Goal: Contribute content: Contribute content

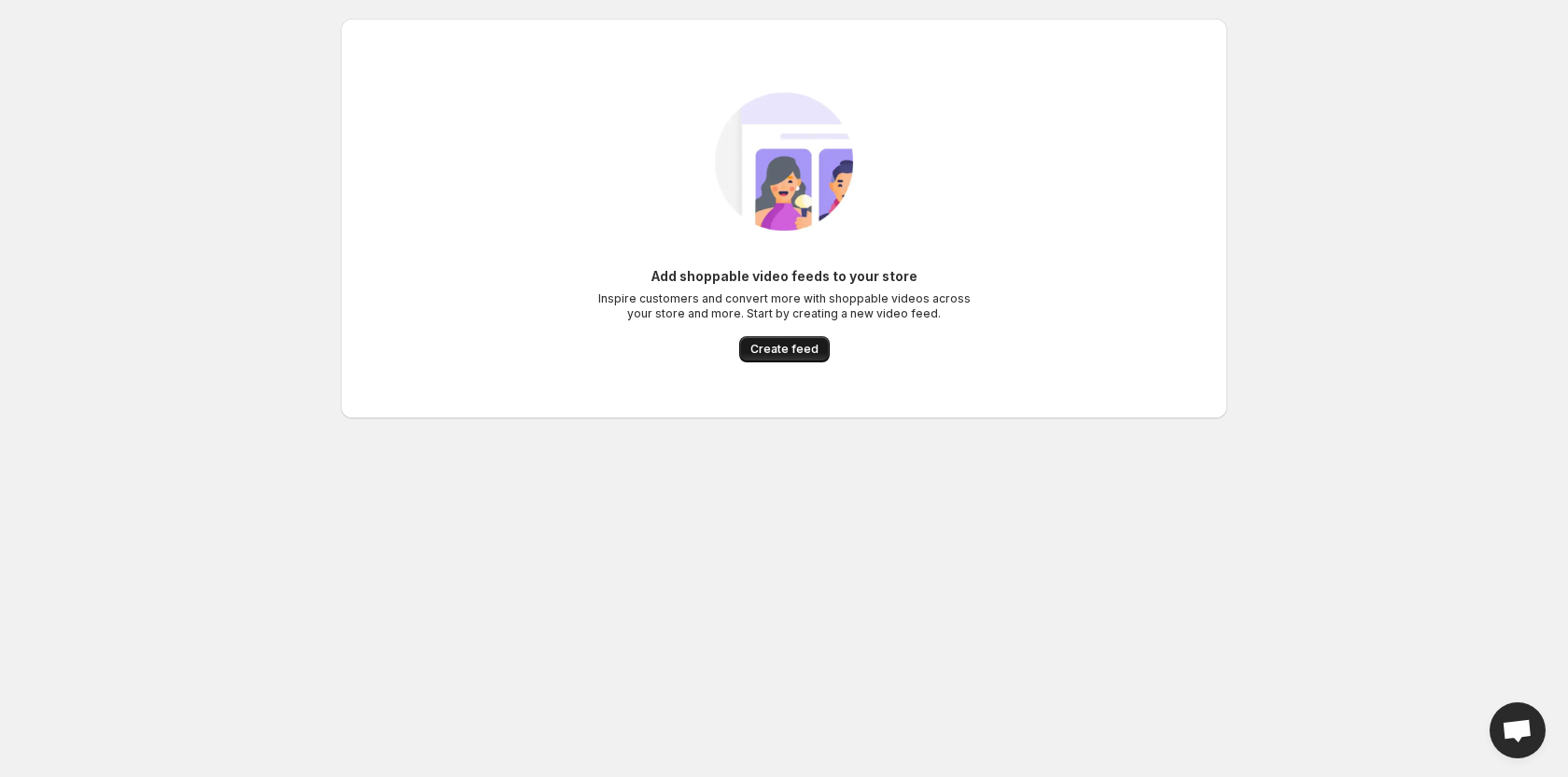
click at [807, 342] on button "Create feed" at bounding box center [784, 349] width 90 height 26
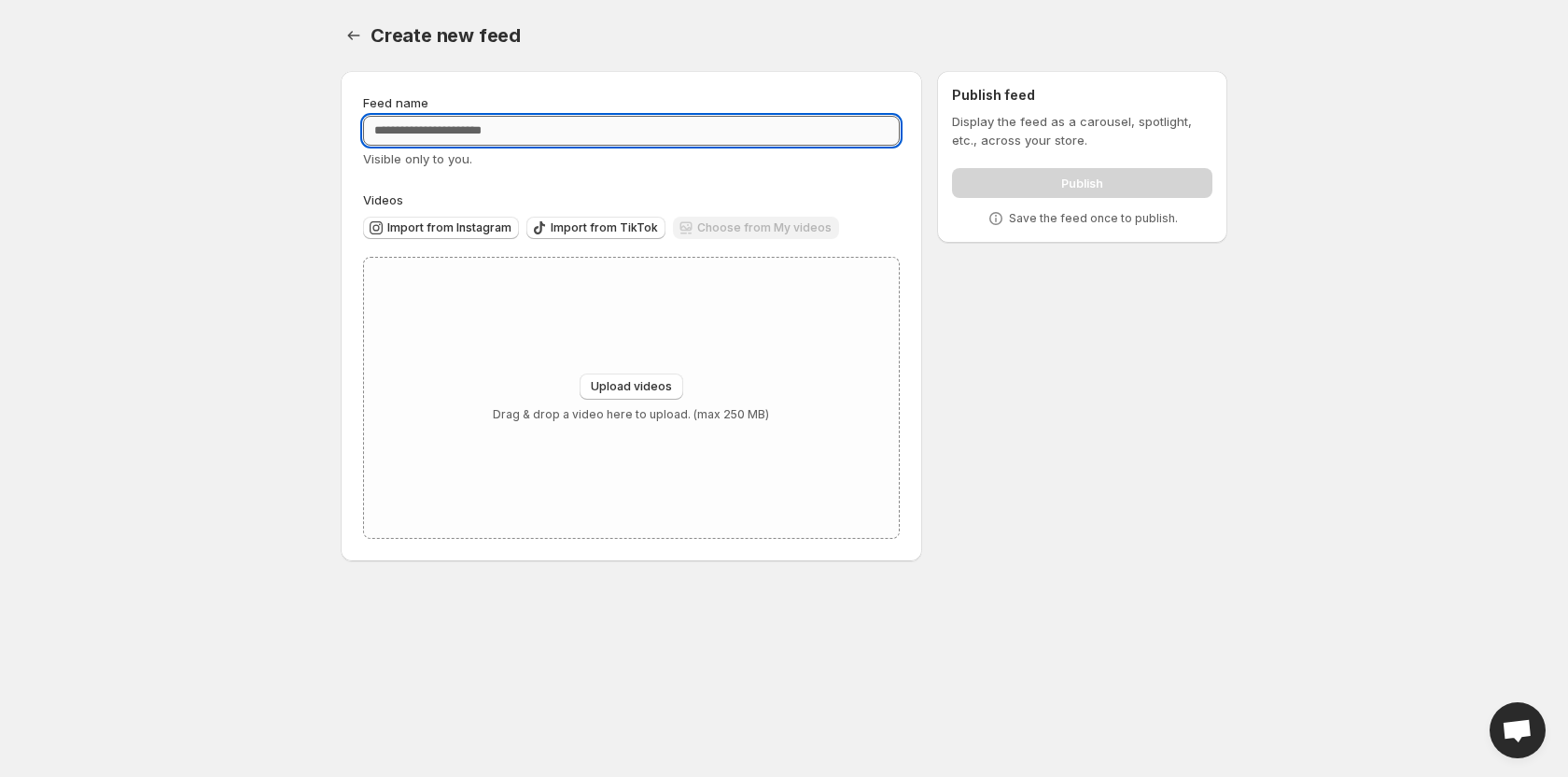
click at [460, 129] on input "Feed name" at bounding box center [631, 130] width 537 height 30
click at [757, 238] on div "Choose from My videos" at bounding box center [756, 229] width 166 height 25
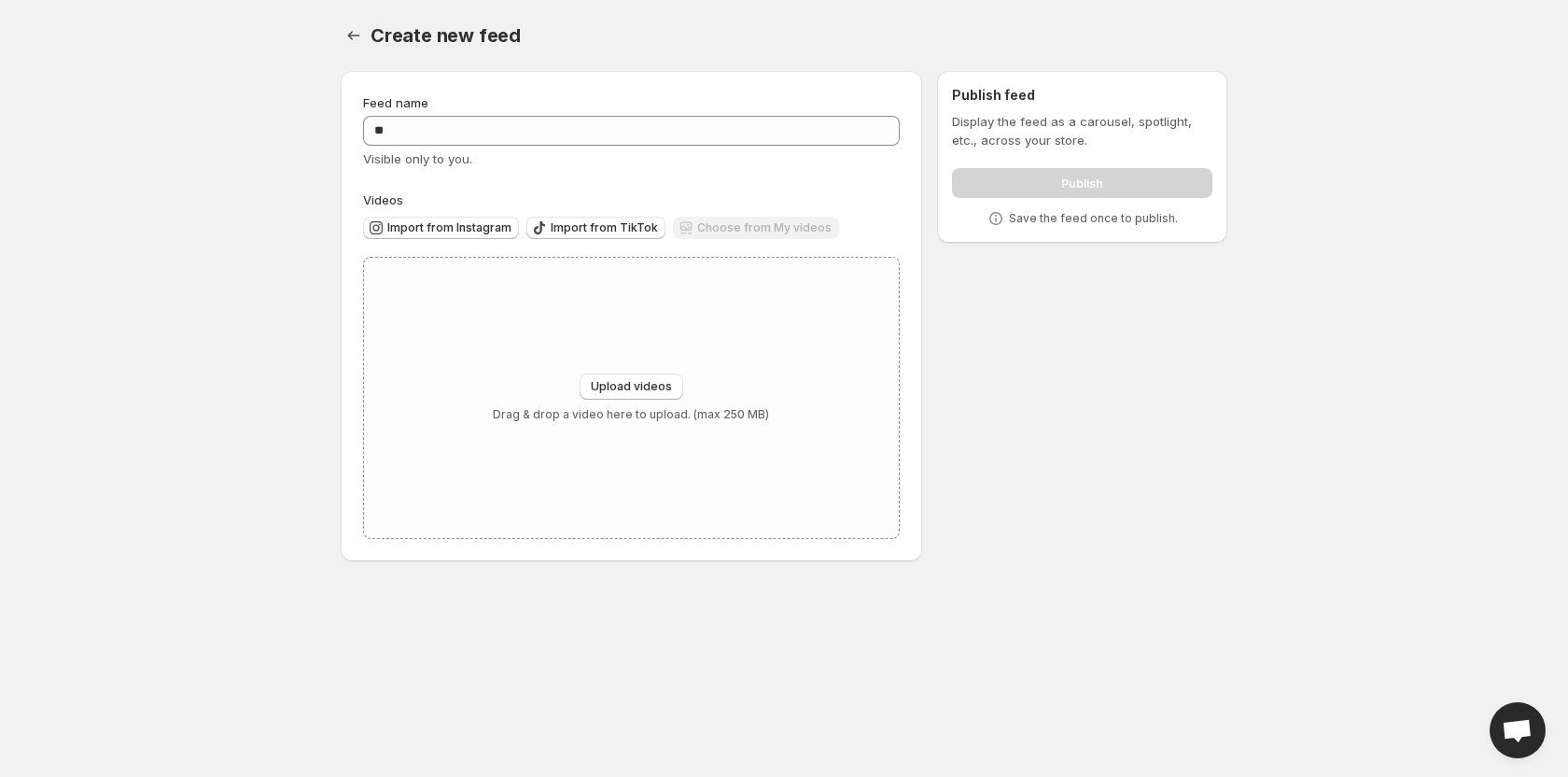
click at [757, 238] on div "Choose from My videos" at bounding box center [756, 229] width 166 height 25
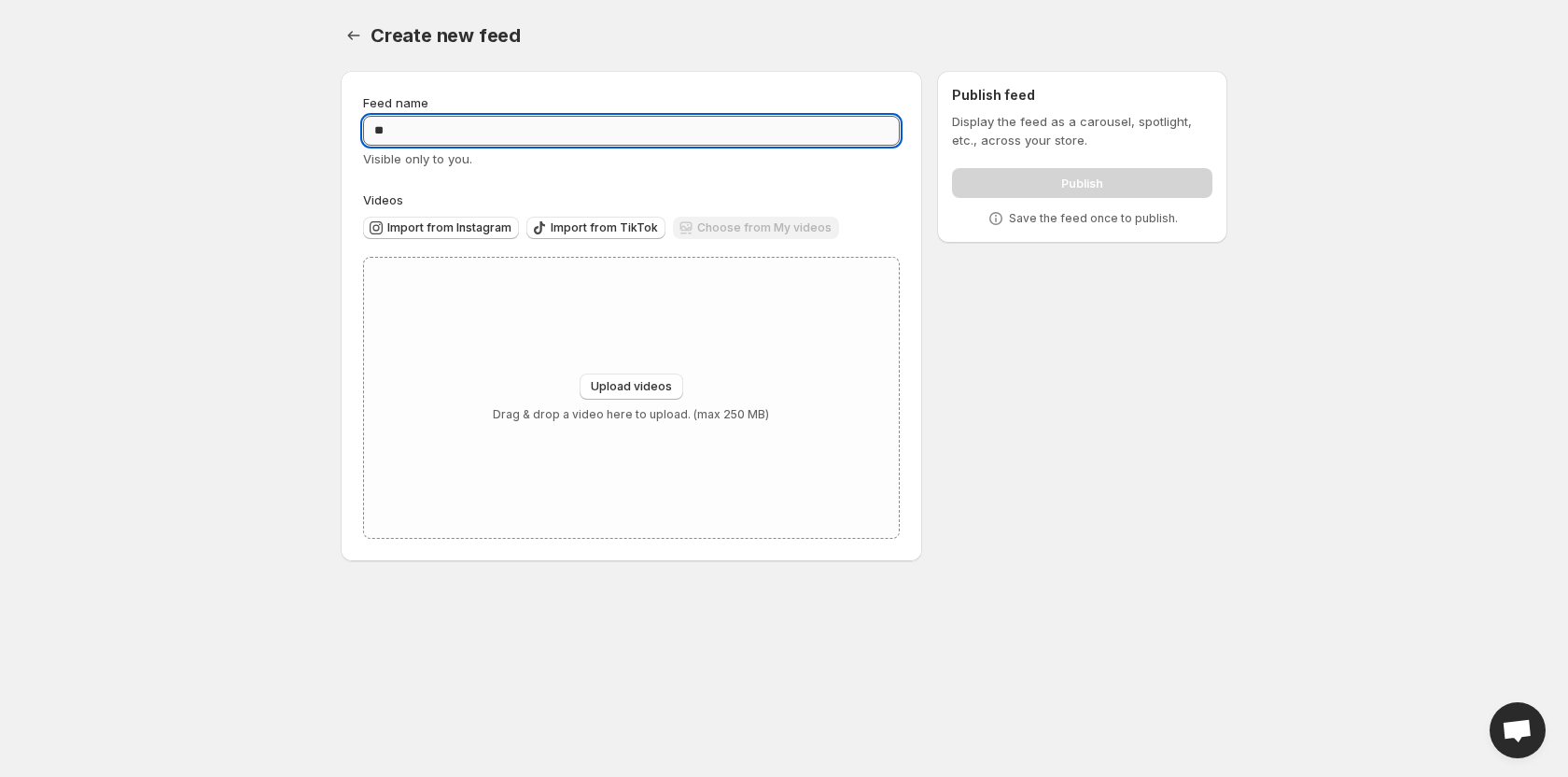
click at [484, 121] on input "**" at bounding box center [631, 130] width 537 height 30
type input "***"
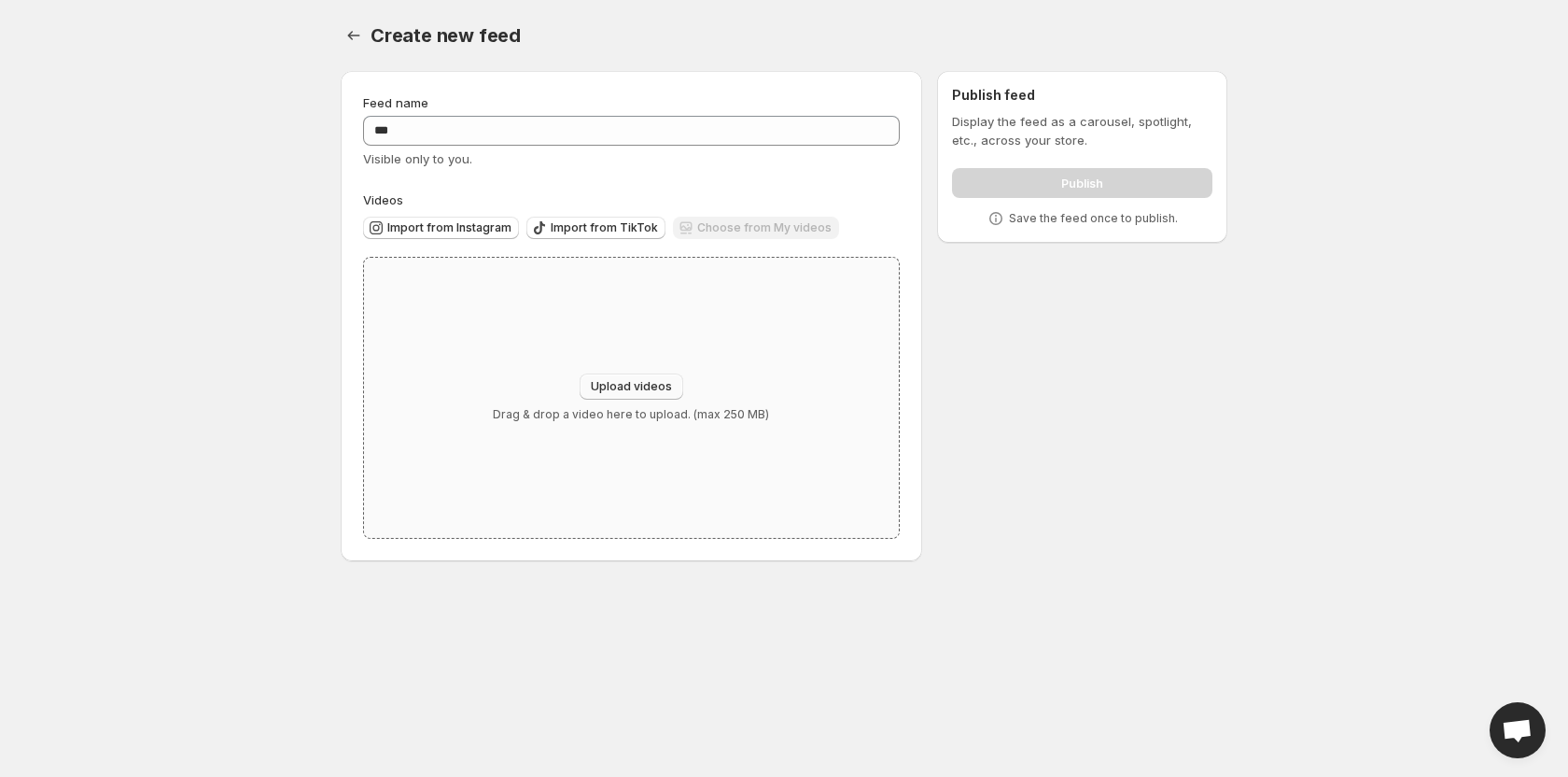
click at [668, 380] on span "Upload videos" at bounding box center [631, 386] width 82 height 15
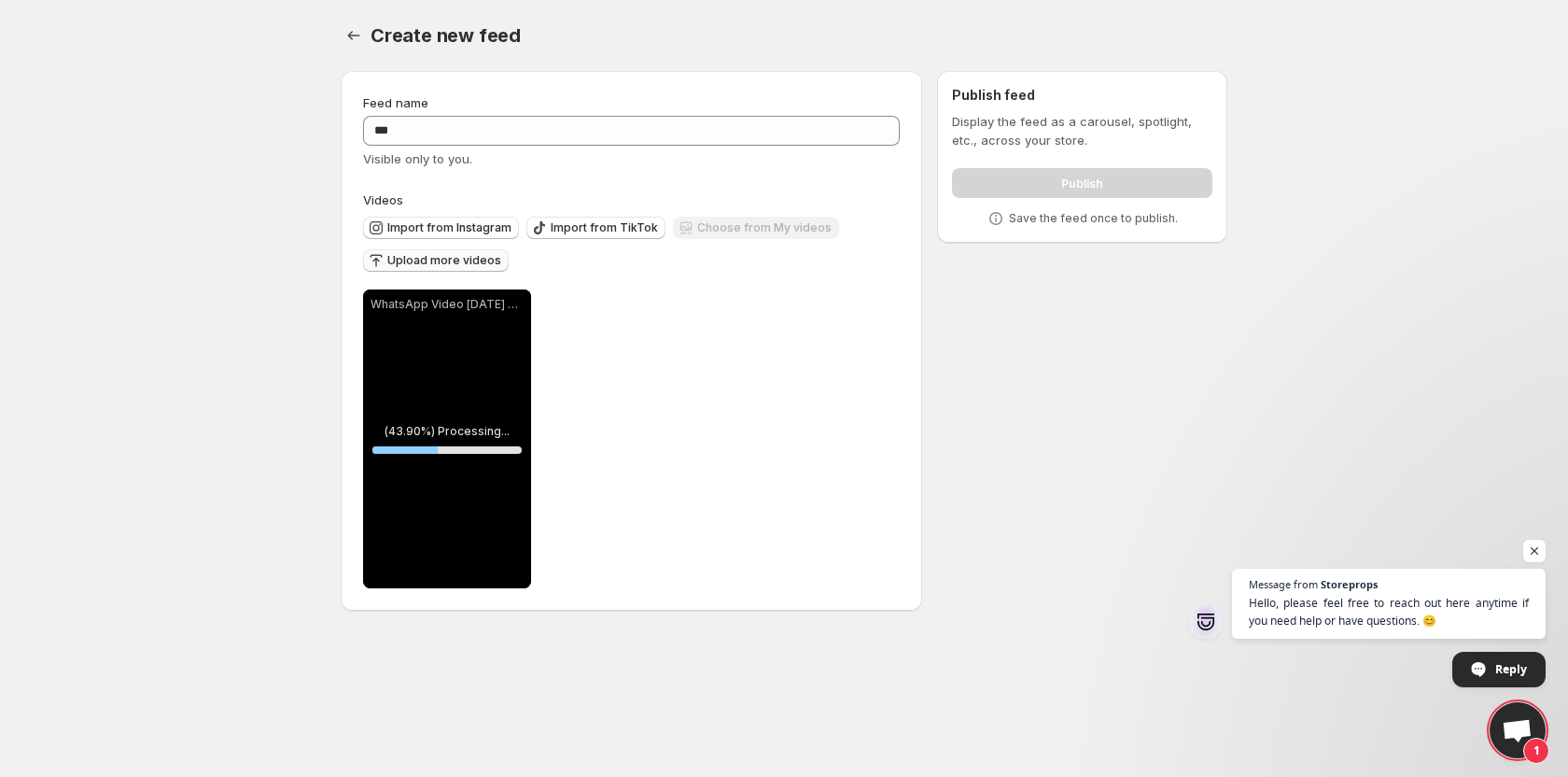
click at [413, 262] on span "Upload more videos" at bounding box center [444, 260] width 114 height 15
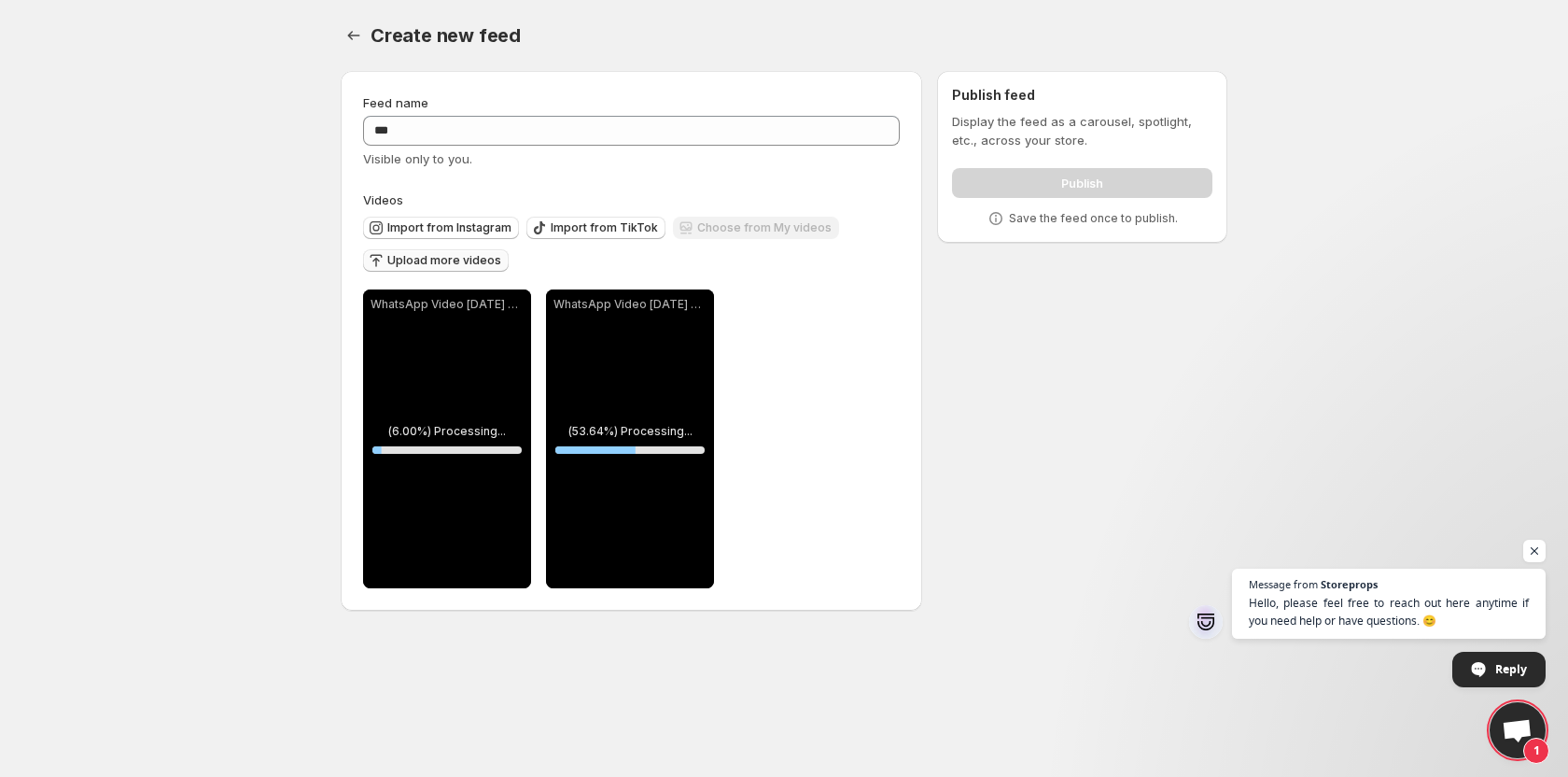
click at [464, 260] on span "Upload more videos" at bounding box center [444, 260] width 114 height 15
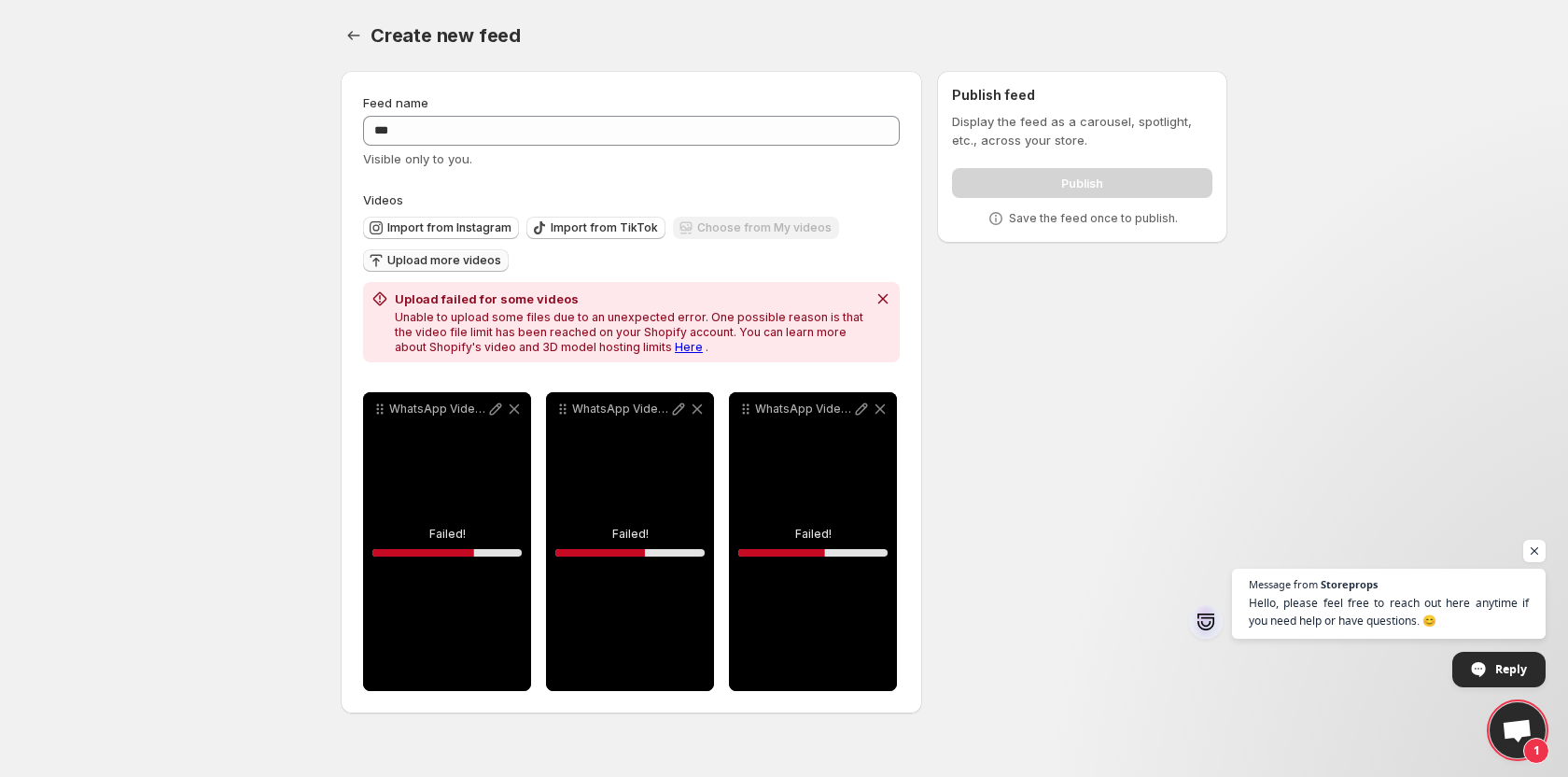
click at [436, 536] on div "WhatsApp Video [DATE] at 162033" at bounding box center [446, 541] width 168 height 298
click at [617, 547] on div "WhatsApp Video [DATE] at 162152" at bounding box center [629, 541] width 168 height 298
click at [675, 345] on link "Here" at bounding box center [689, 347] width 28 height 14
click at [498, 487] on div "WhatsApp Video [DATE] at 162033" at bounding box center [446, 541] width 168 height 298
click at [876, 406] on icon at bounding box center [881, 409] width 10 height 10
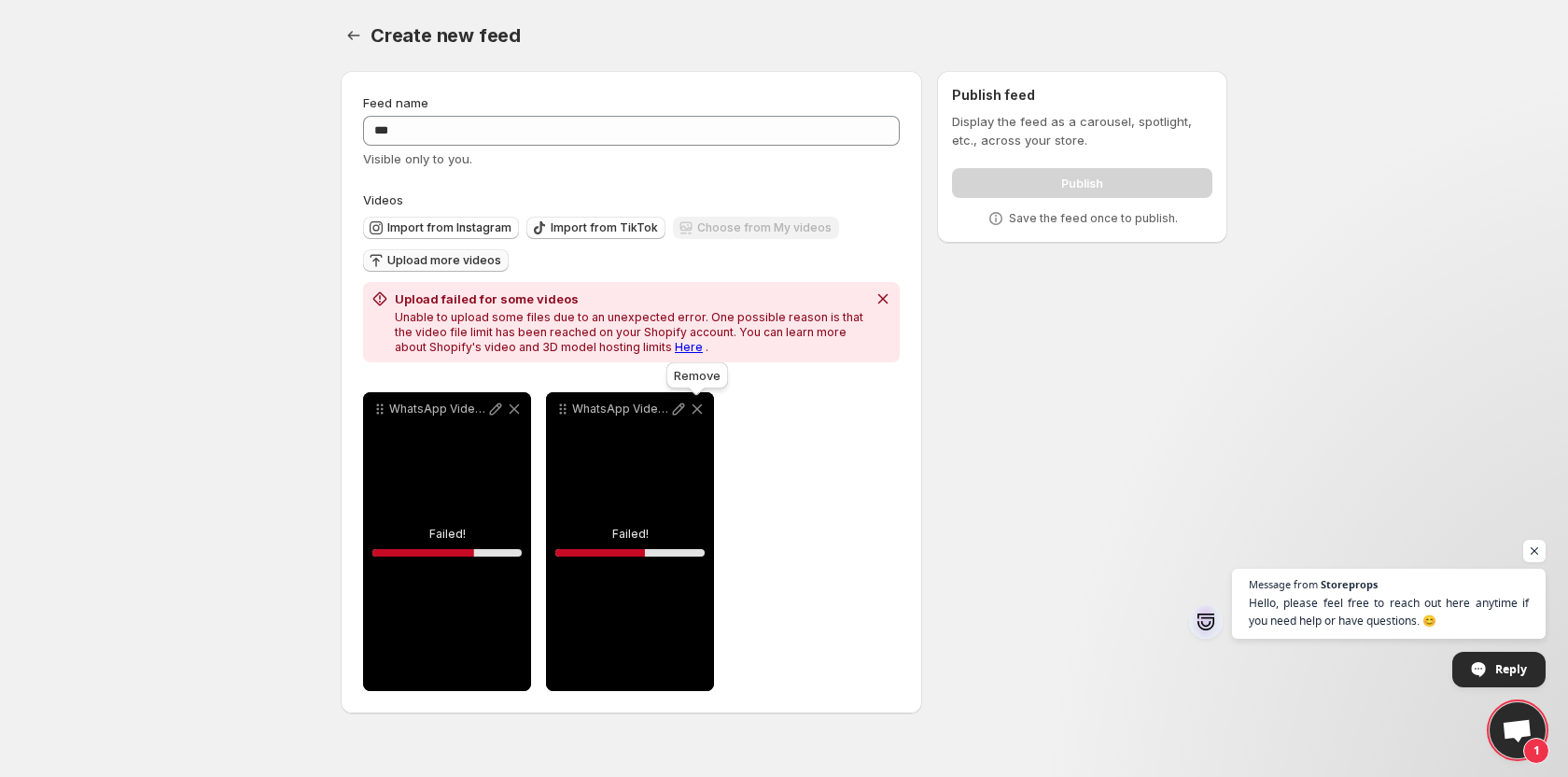
click at [698, 399] on div "Remove" at bounding box center [697, 378] width 69 height 41
click at [693, 411] on icon at bounding box center [697, 409] width 19 height 19
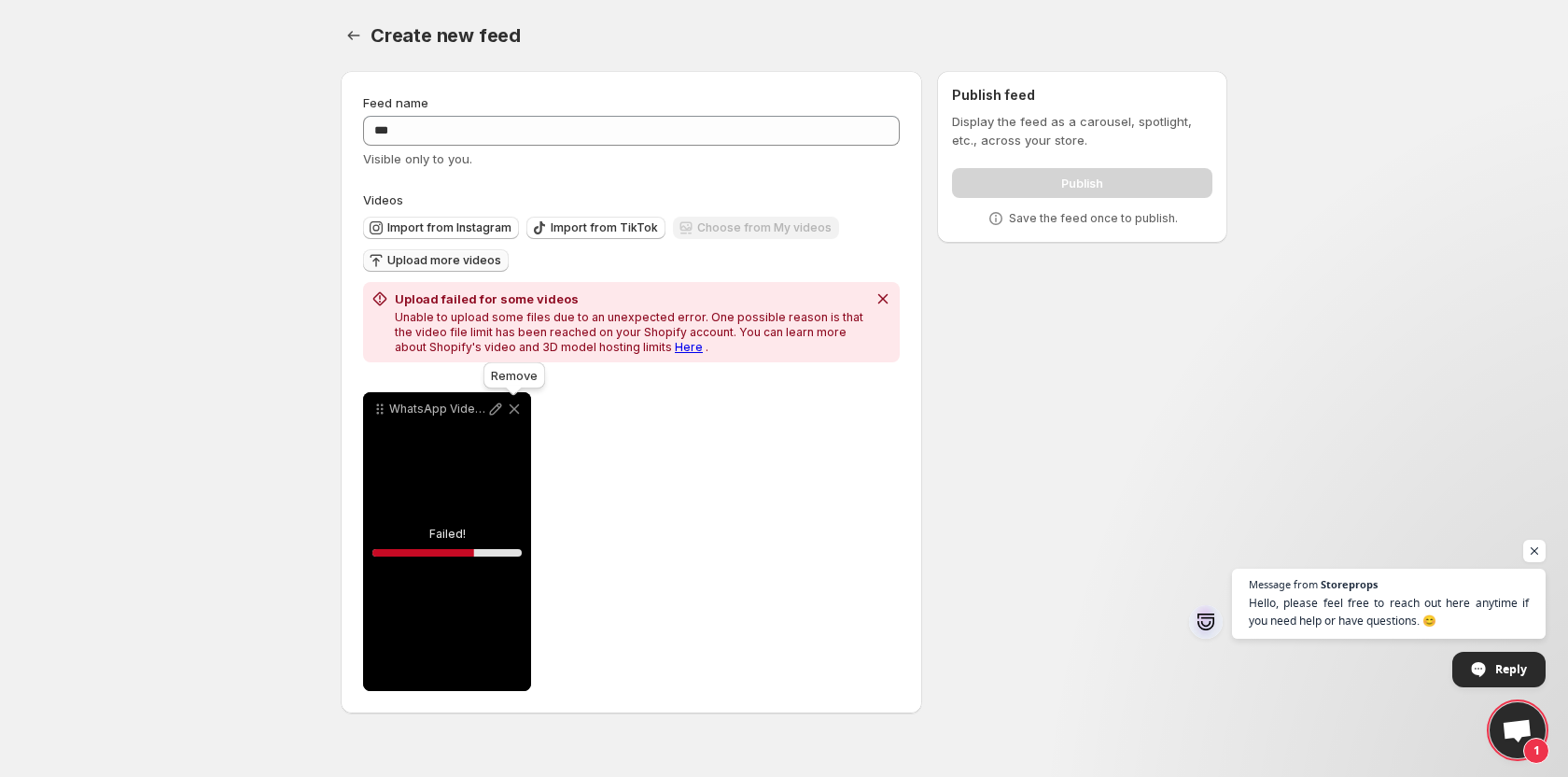
click at [515, 408] on icon at bounding box center [515, 409] width 10 height 10
click at [888, 291] on icon "Dismiss notification" at bounding box center [883, 298] width 19 height 19
click at [881, 294] on icon "Dismiss notification" at bounding box center [883, 298] width 19 height 19
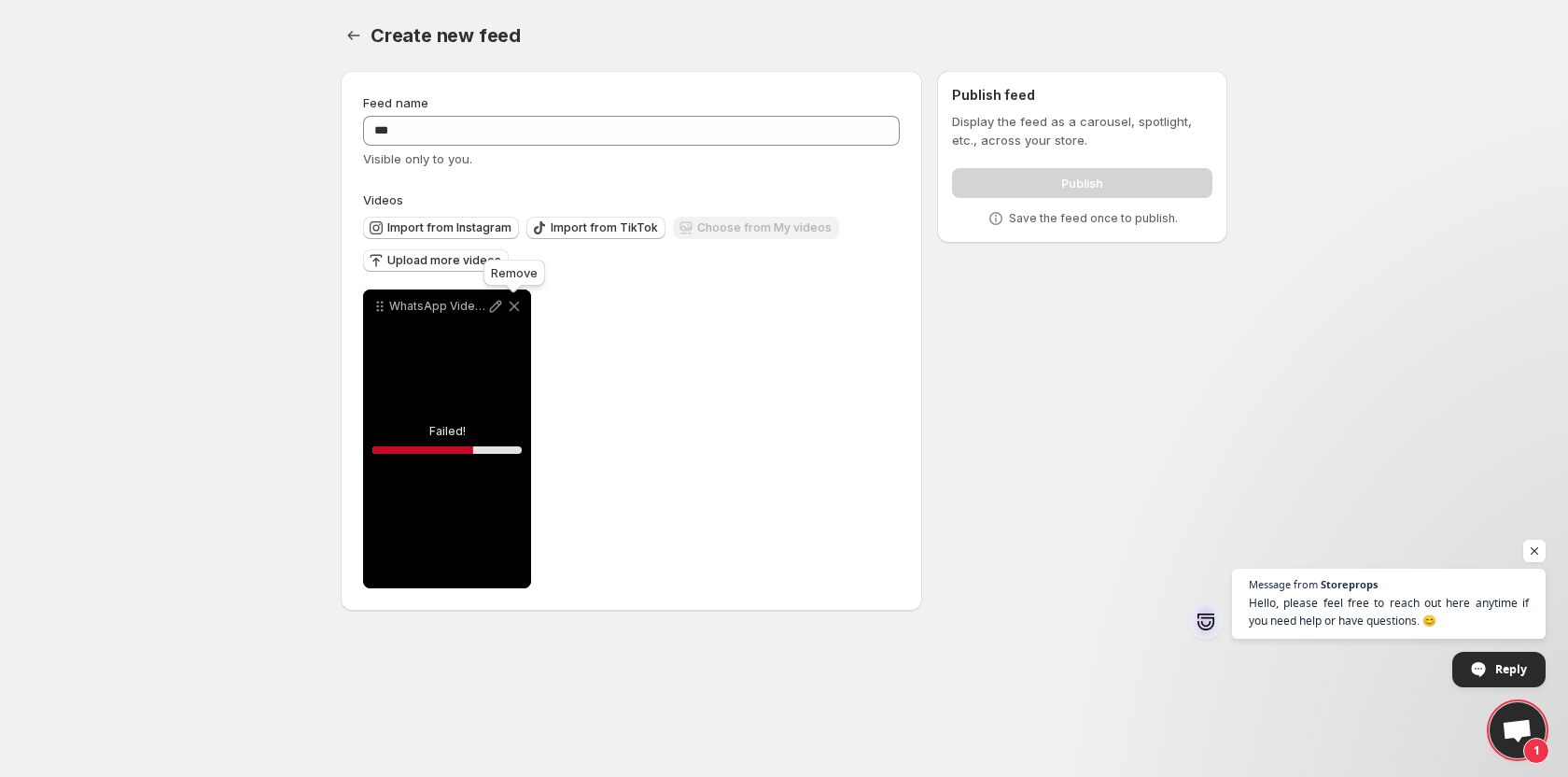
click at [512, 308] on icon at bounding box center [515, 306] width 10 height 10
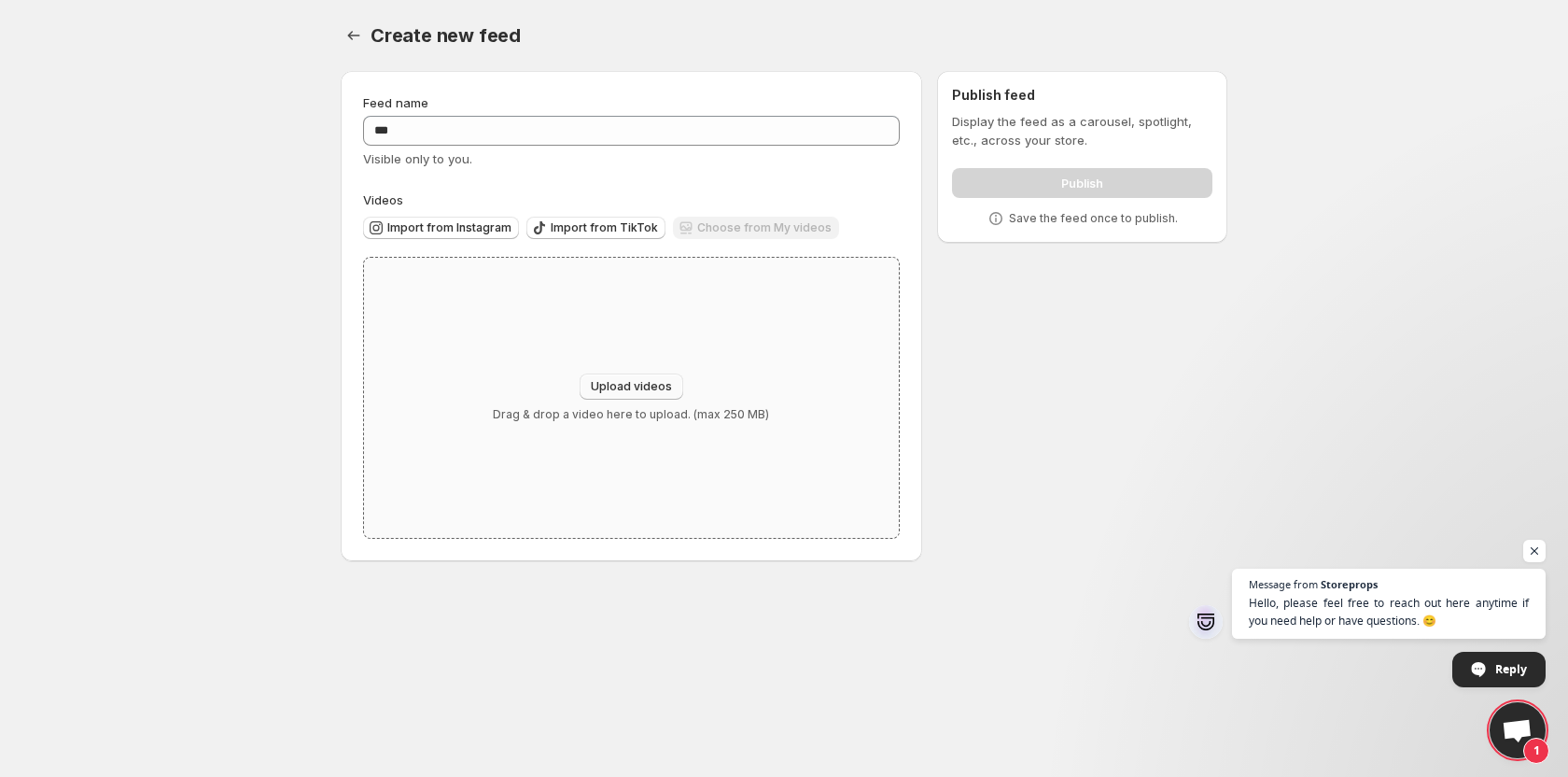
click at [650, 383] on span "Upload videos" at bounding box center [631, 386] width 82 height 15
type input "**********"
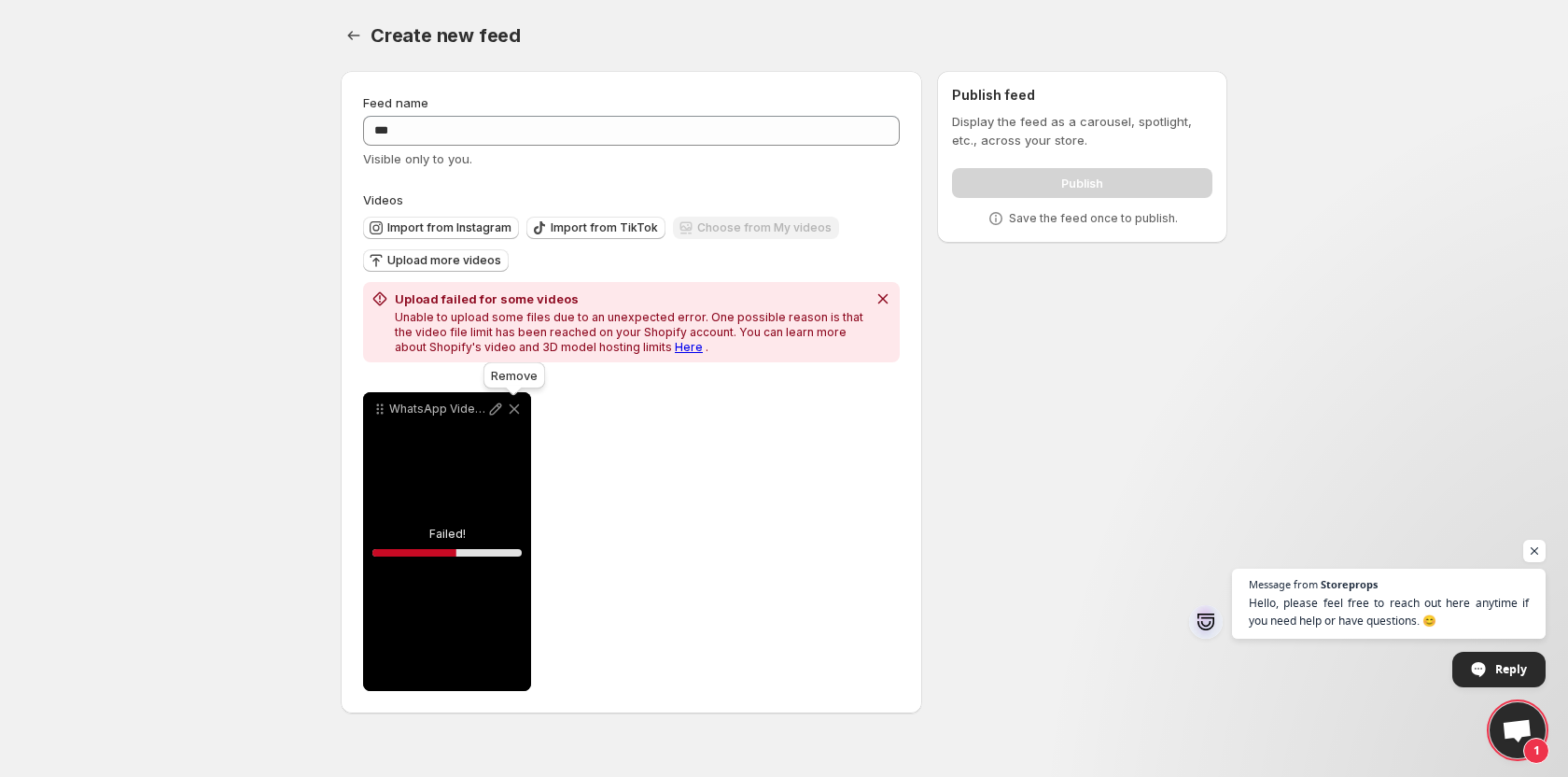
click at [513, 404] on icon at bounding box center [514, 409] width 19 height 19
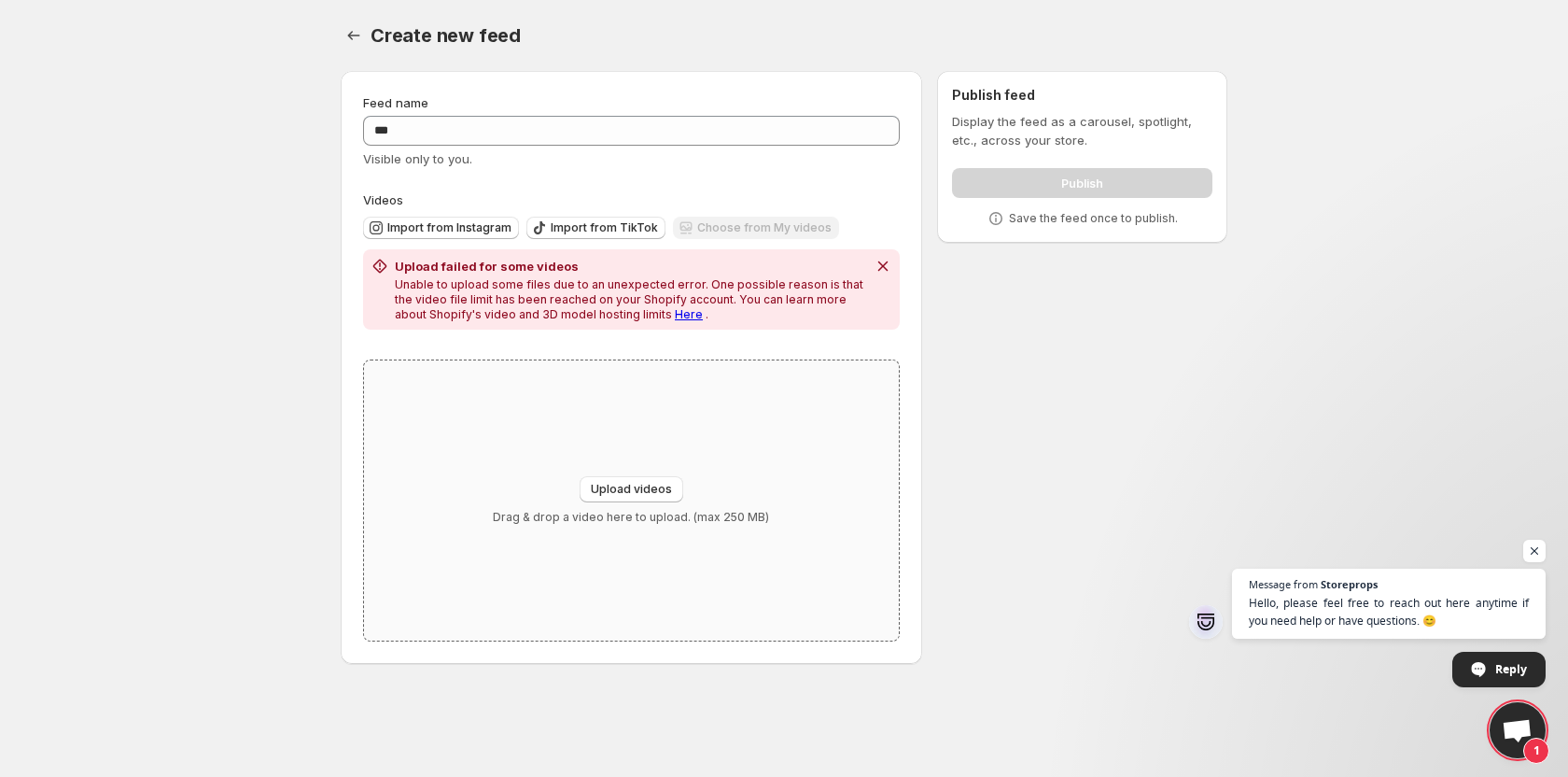
click at [619, 456] on div "Upload videos Drag & drop a video here to upload. (max 250 MB)" at bounding box center [631, 500] width 535 height 281
type input "**********"
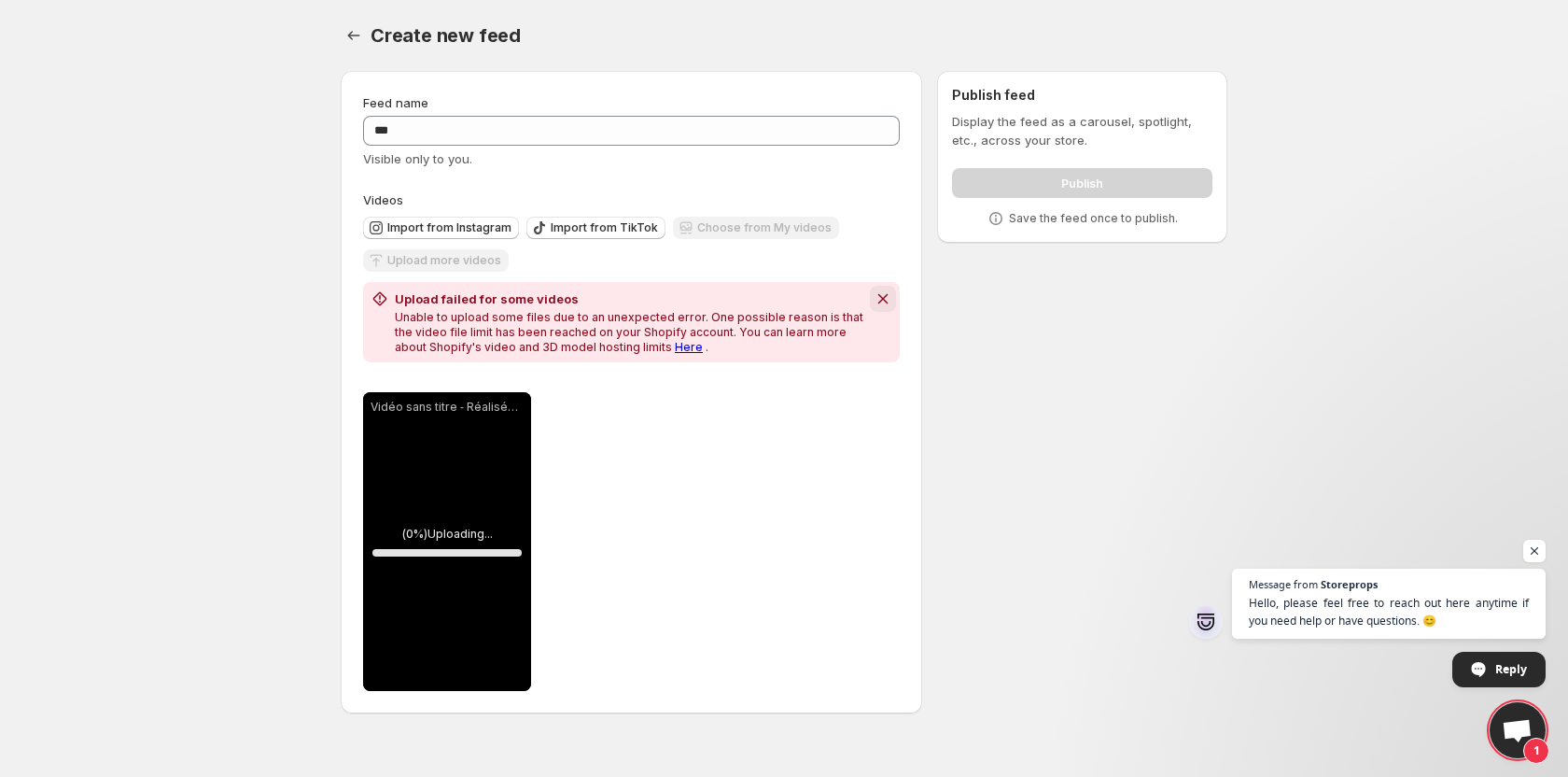
click at [891, 288] on button "Dismiss notification" at bounding box center [883, 298] width 26 height 26
click at [495, 488] on div "Vido sans titre Ralise avec [PERSON_NAME]" at bounding box center [446, 541] width 168 height 298
click at [518, 404] on icon at bounding box center [514, 409] width 19 height 19
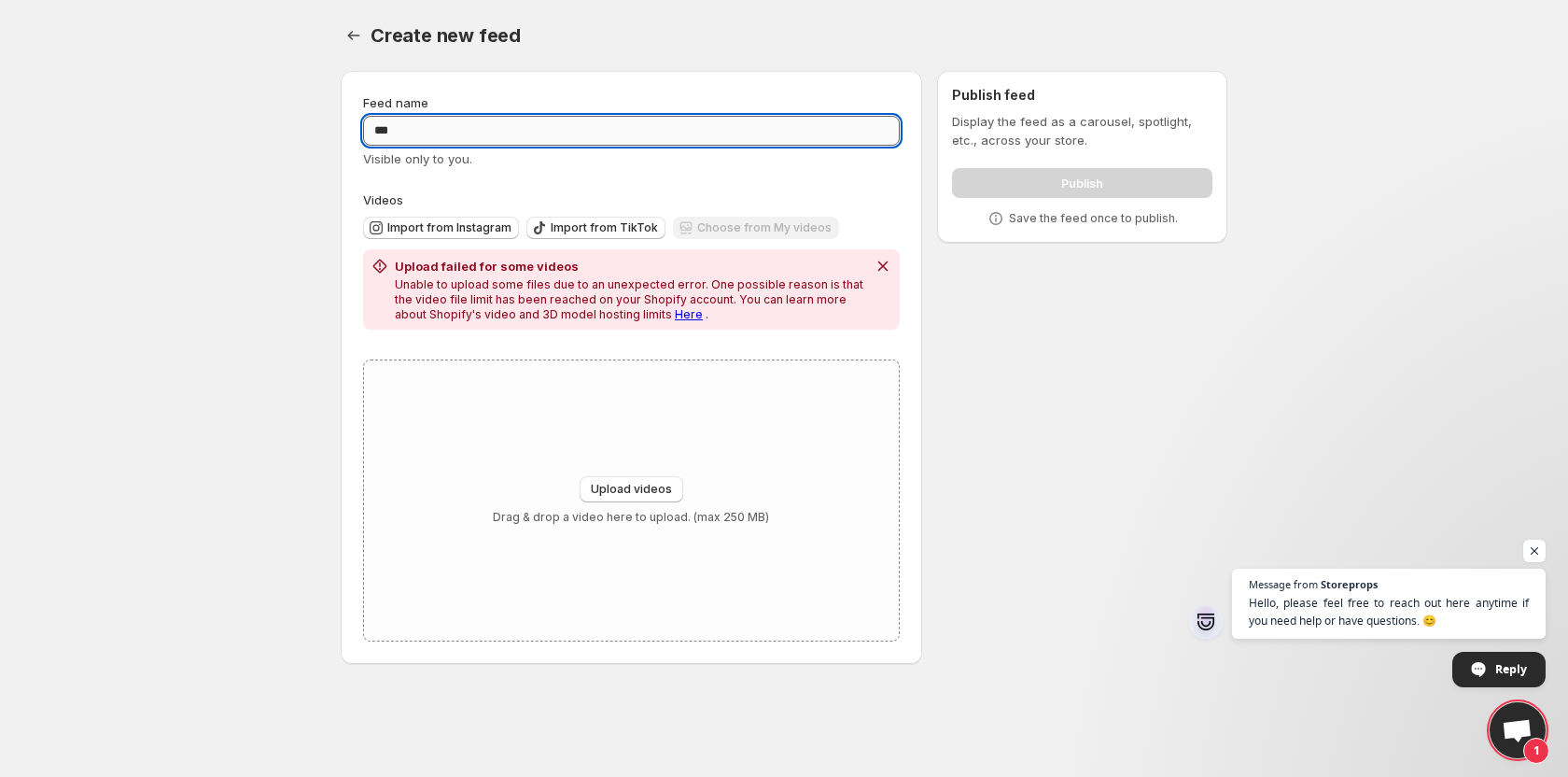
click at [455, 132] on input "***" at bounding box center [631, 130] width 537 height 30
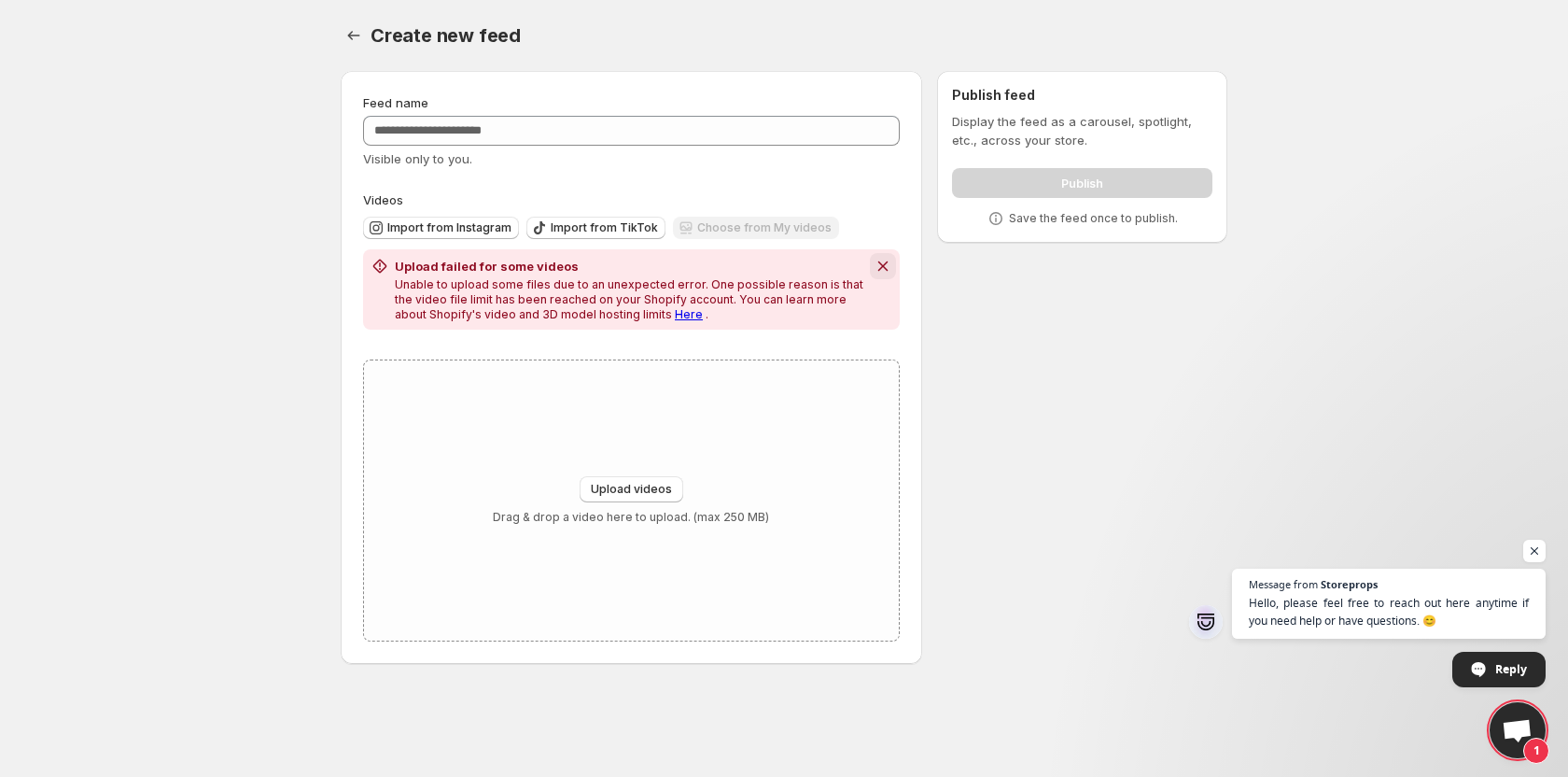
click at [880, 270] on icon "Dismiss notification" at bounding box center [883, 266] width 19 height 19
